Goal: Find specific page/section: Find specific page/section

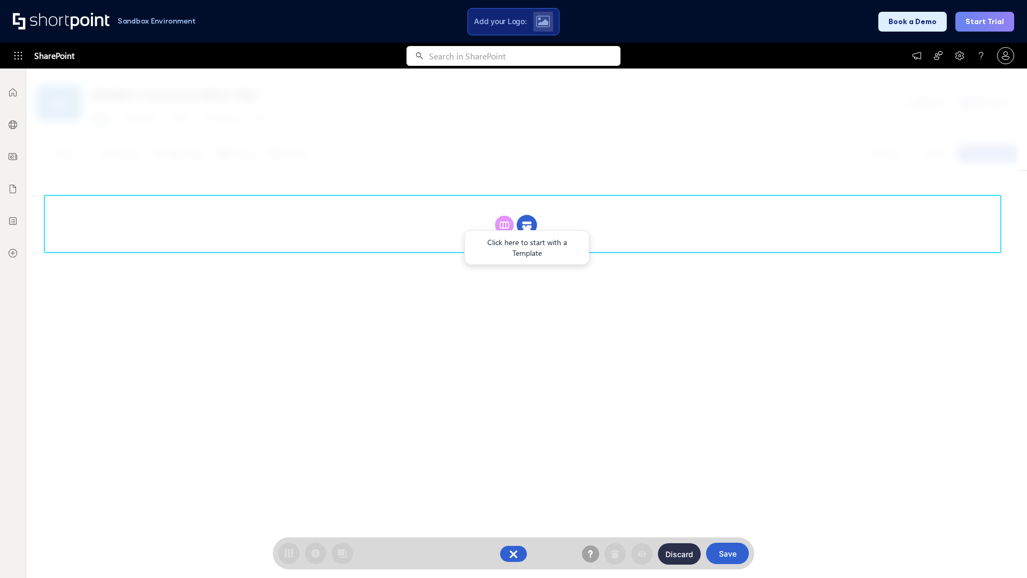
click at [527, 215] on circle at bounding box center [527, 225] width 20 height 20
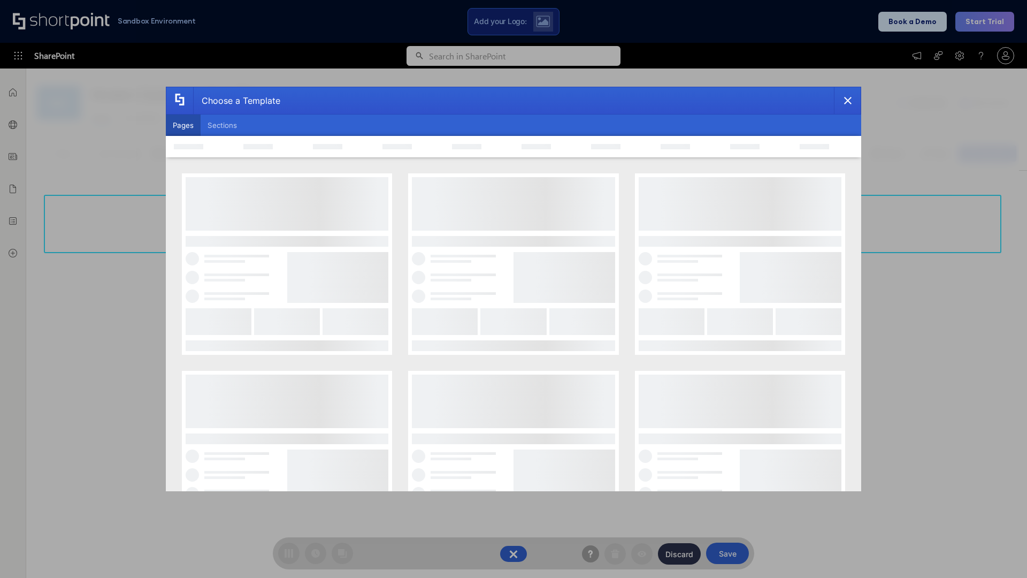
scroll to position [147, 0]
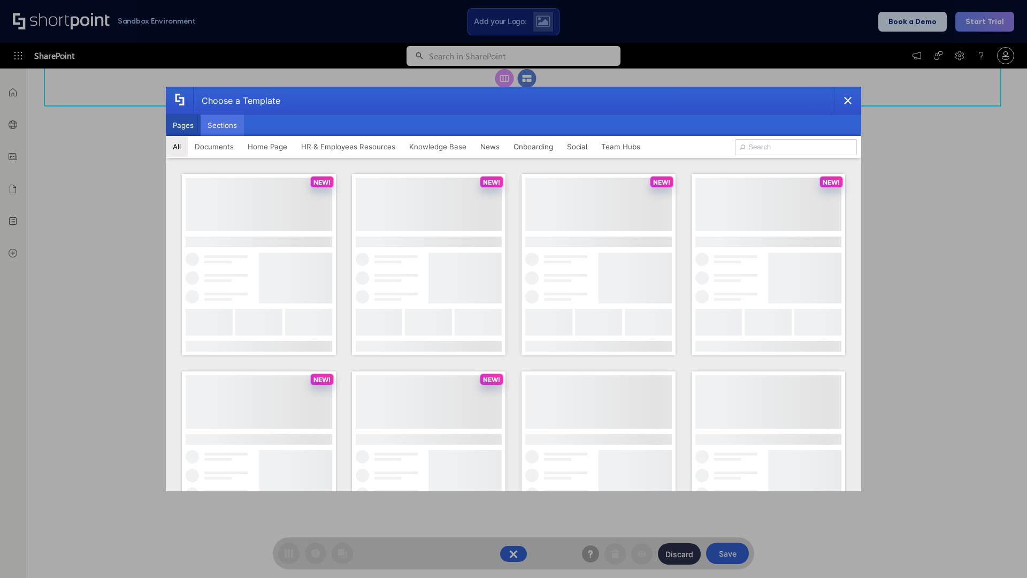
click at [222, 125] on button "Sections" at bounding box center [222, 124] width 43 height 21
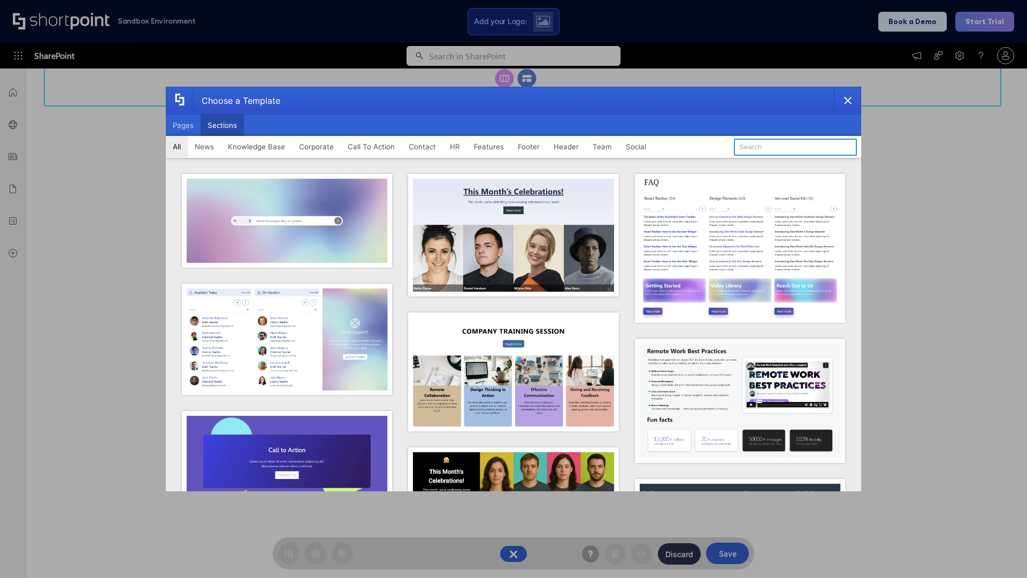
type input "FAQ 1"
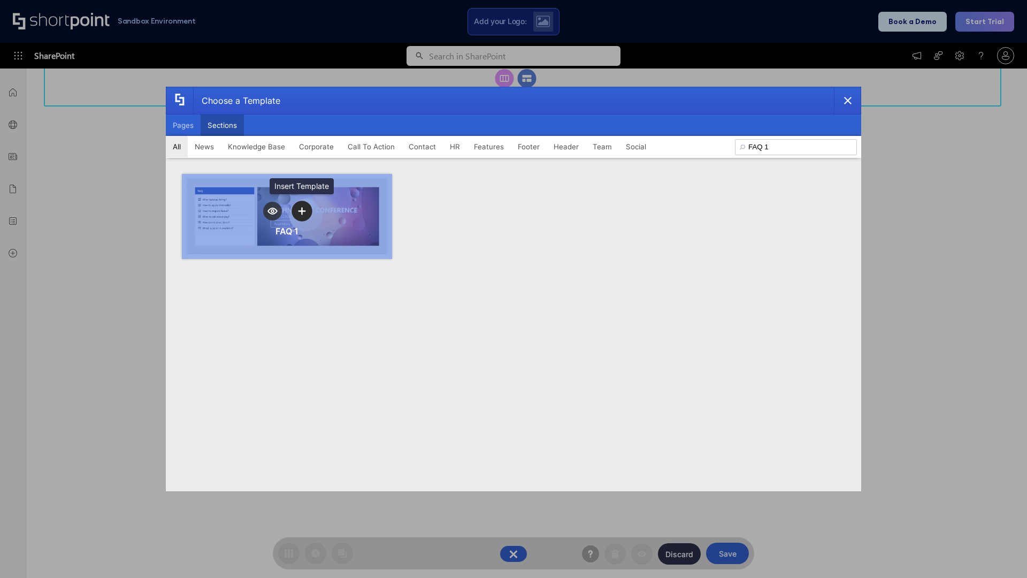
click at [302, 211] on icon "template selector" at bounding box center [301, 210] width 7 height 7
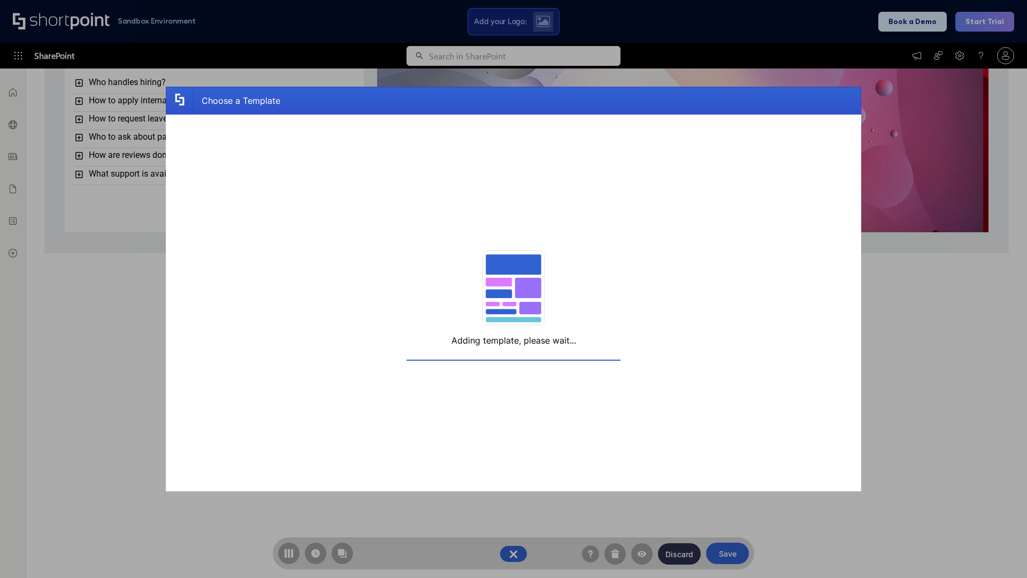
scroll to position [8, 8]
